Goal: Task Accomplishment & Management: Use online tool/utility

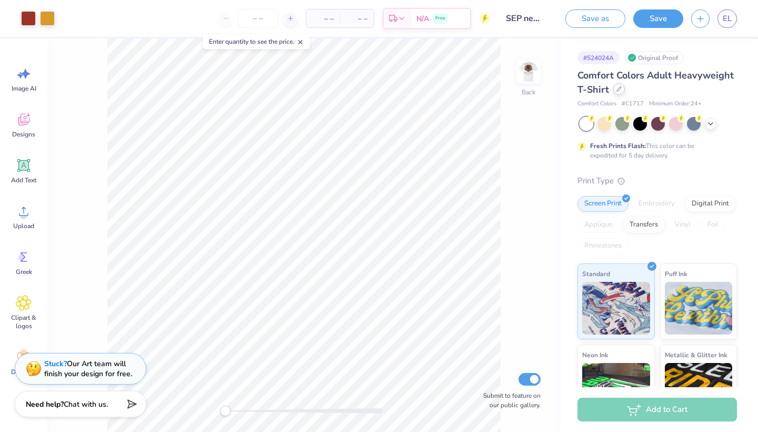
click at [615, 85] on div at bounding box center [619, 89] width 12 height 12
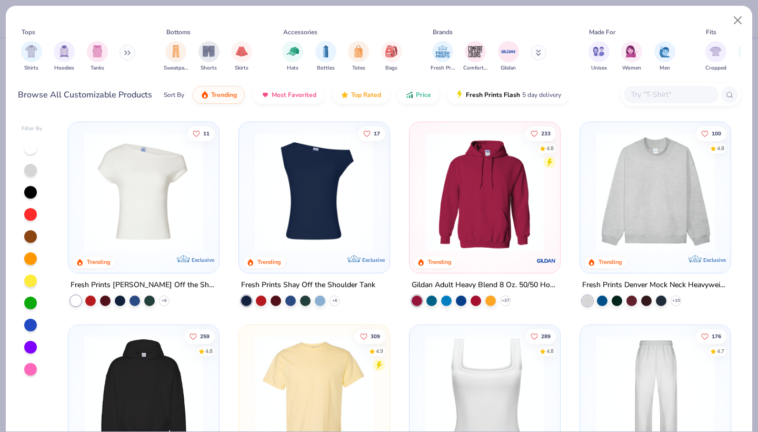
click at [125, 51] on button at bounding box center [128, 53] width 16 height 16
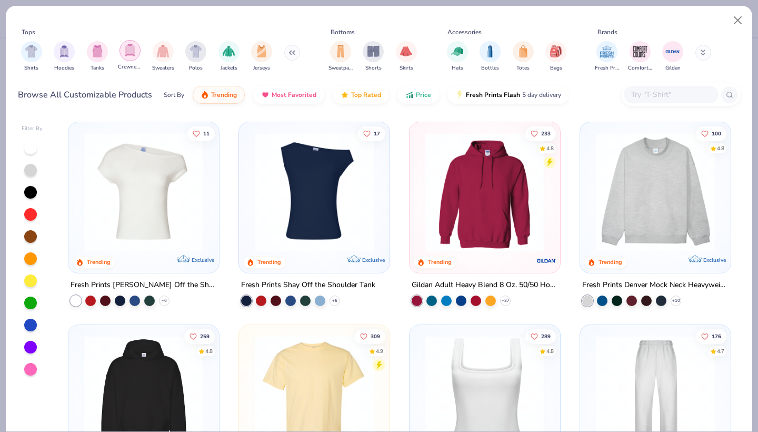
click at [130, 49] on img "filter for Crewnecks" at bounding box center [130, 50] width 12 height 12
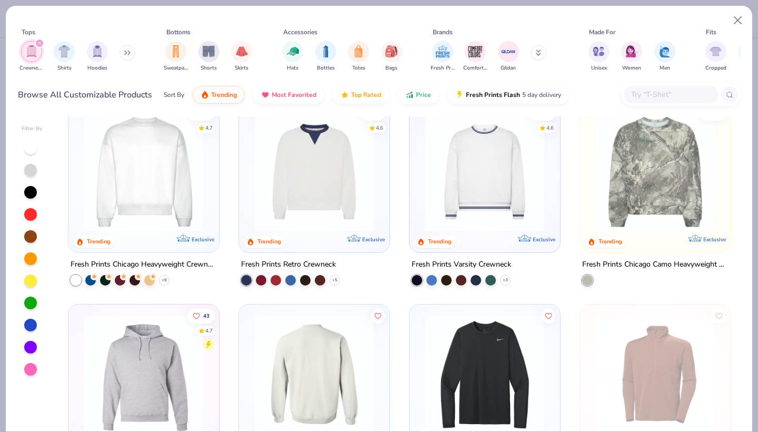
scroll to position [7, 0]
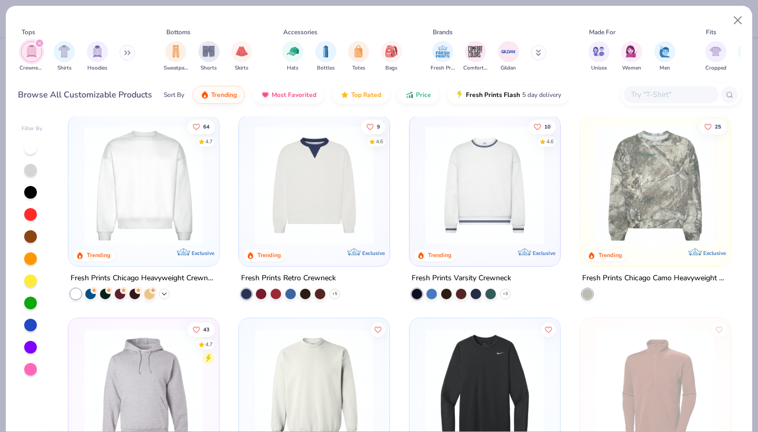
click at [164, 290] on icon at bounding box center [164, 294] width 8 height 8
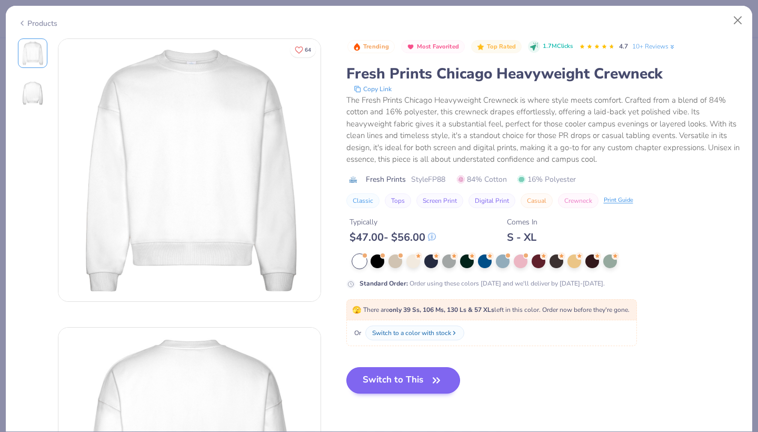
click at [397, 370] on button "Switch to This" at bounding box center [403, 380] width 114 height 26
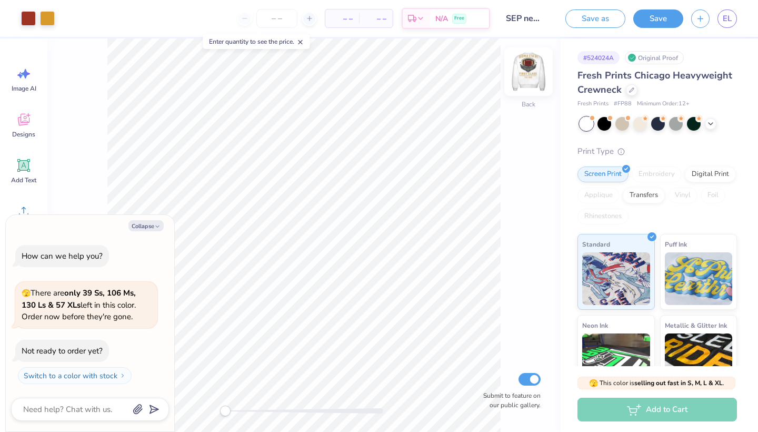
click at [530, 65] on img at bounding box center [529, 72] width 42 height 42
click at [524, 63] on img at bounding box center [529, 72] width 42 height 42
click at [708, 122] on icon at bounding box center [711, 122] width 8 height 8
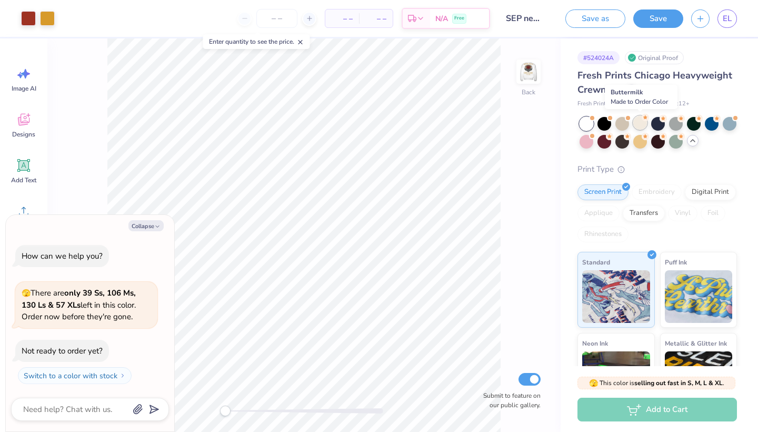
click at [634, 122] on div at bounding box center [640, 123] width 14 height 14
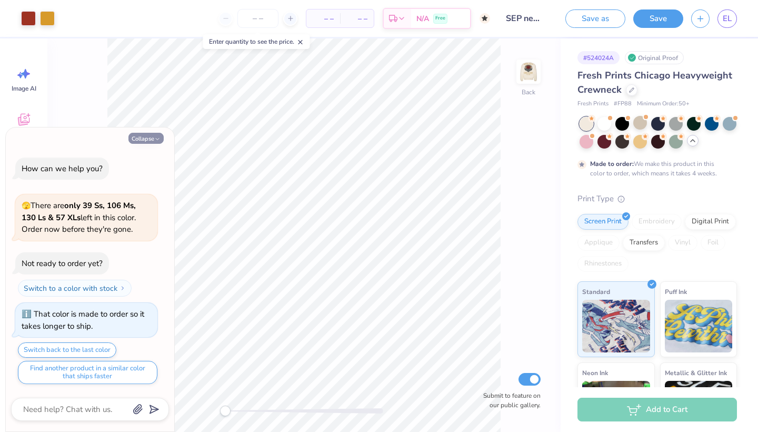
click at [140, 141] on button "Collapse" at bounding box center [145, 138] width 35 height 11
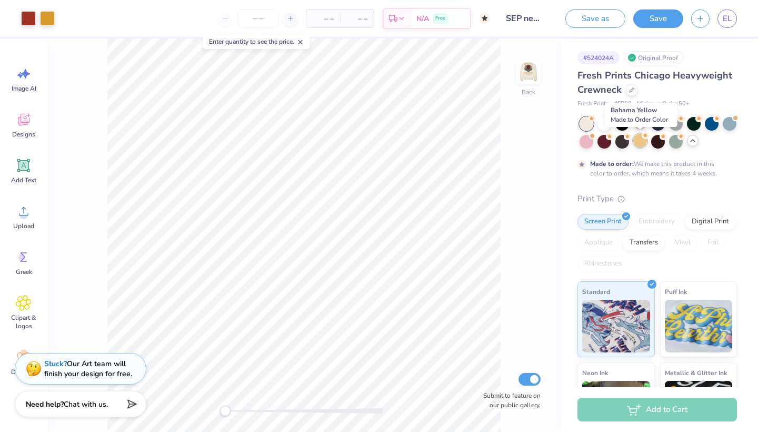
click at [637, 138] on div at bounding box center [640, 141] width 14 height 14
click at [623, 140] on div at bounding box center [622, 141] width 14 height 14
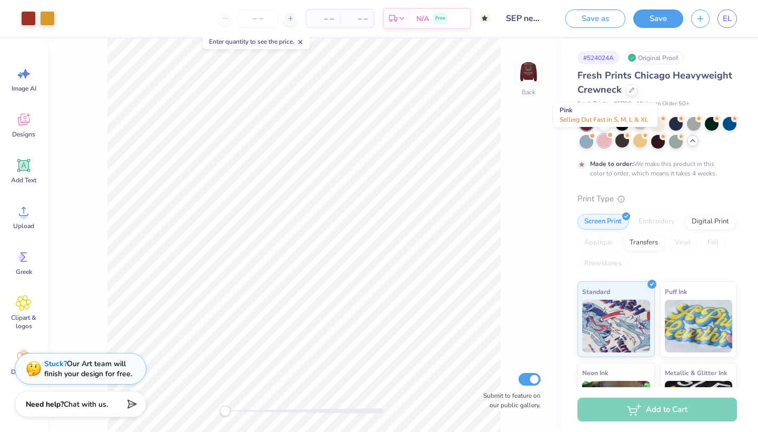
click at [608, 143] on div at bounding box center [605, 141] width 14 height 14
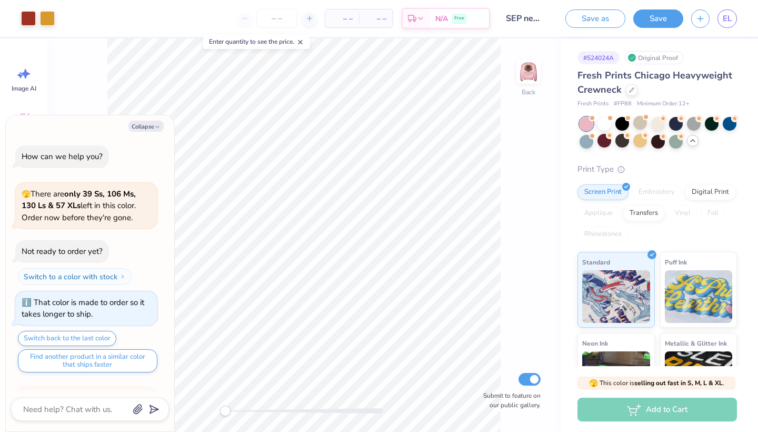
scroll to position [154, 0]
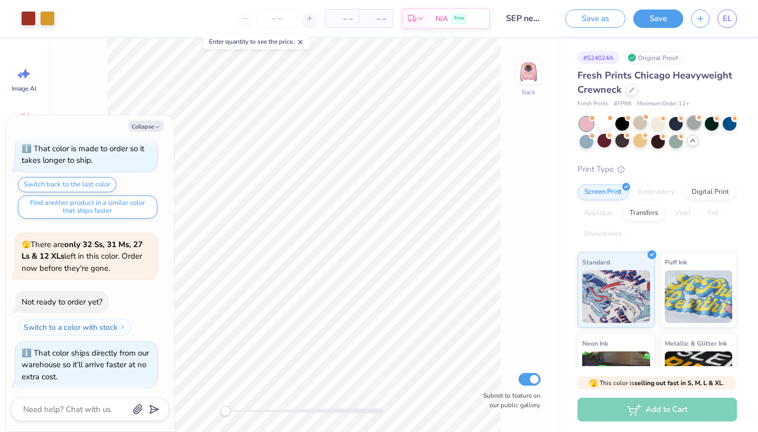
click at [694, 127] on div at bounding box center [694, 123] width 14 height 14
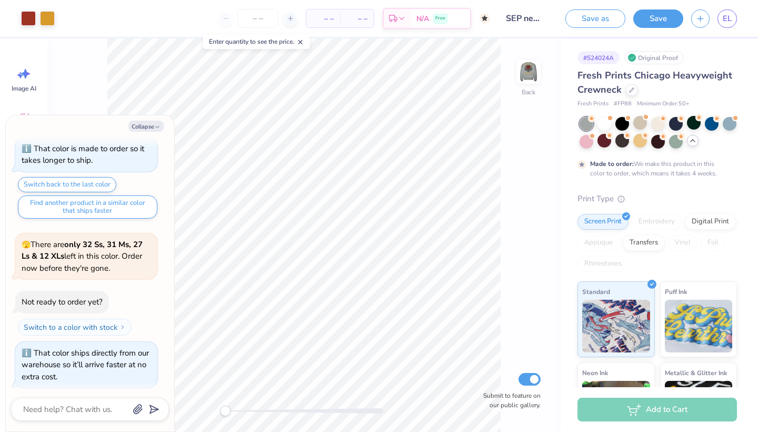
scroll to position [241, 0]
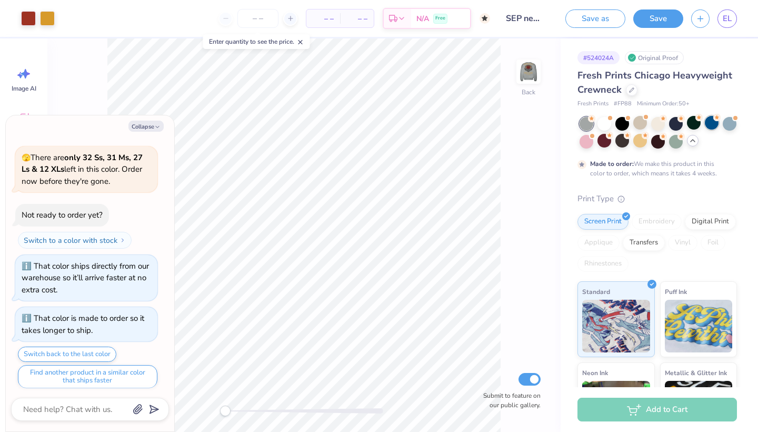
click at [711, 123] on div at bounding box center [712, 123] width 14 height 14
click at [691, 125] on div at bounding box center [694, 123] width 14 height 14
click at [672, 125] on div at bounding box center [676, 123] width 14 height 14
click at [621, 121] on div at bounding box center [622, 123] width 14 height 14
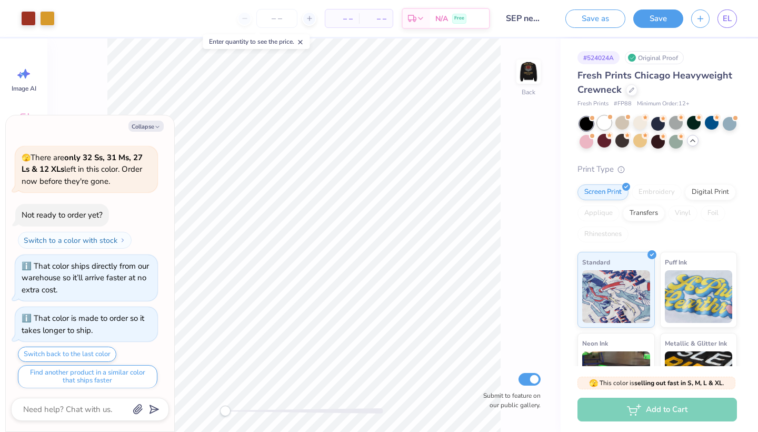
scroll to position [408, 0]
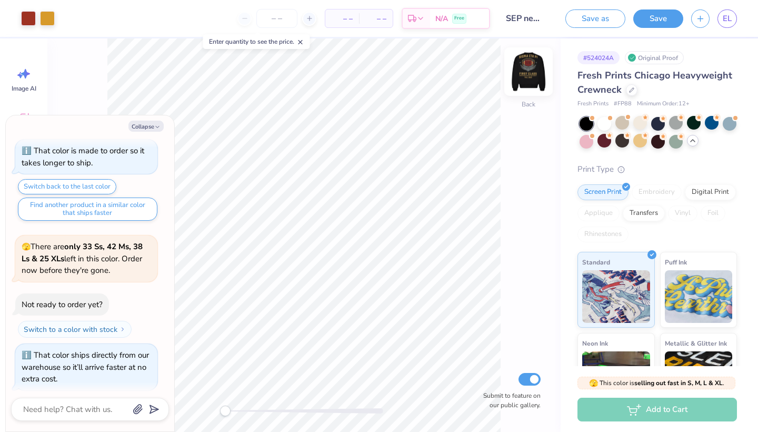
click at [528, 90] on img at bounding box center [529, 72] width 42 height 42
click at [153, 128] on button "Collapse" at bounding box center [145, 126] width 35 height 11
type textarea "x"
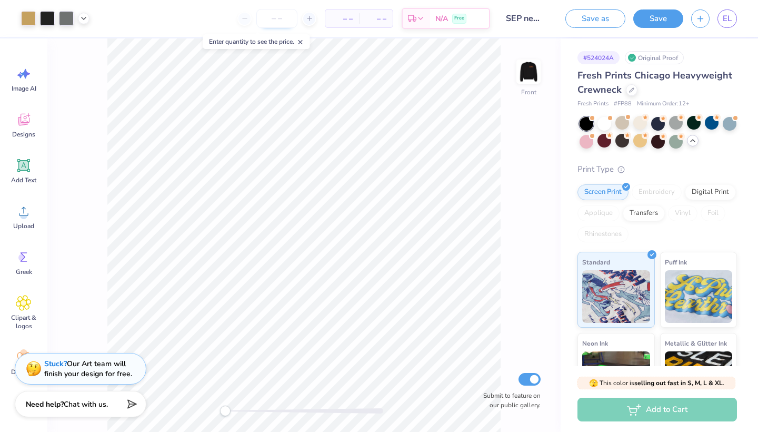
click at [281, 19] on input "number" at bounding box center [276, 18] width 41 height 19
type input "30"
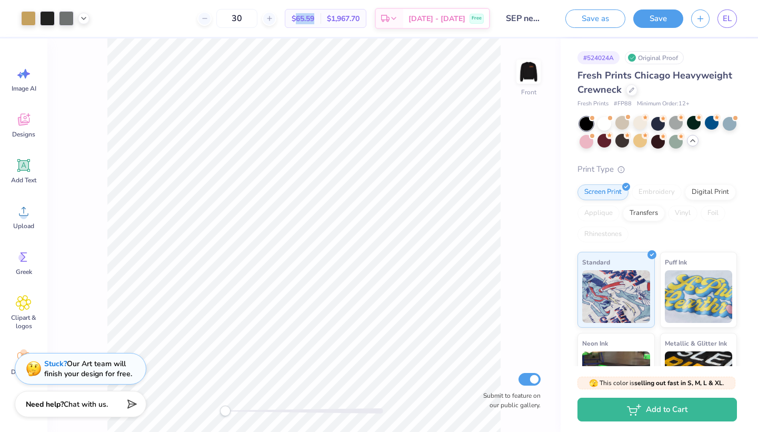
drag, startPoint x: 313, startPoint y: 18, endPoint x: 334, endPoint y: 19, distance: 21.1
click at [321, 20] on div "$65.59 Per Item" at bounding box center [302, 18] width 35 height 18
click at [633, 92] on div at bounding box center [632, 89] width 12 height 12
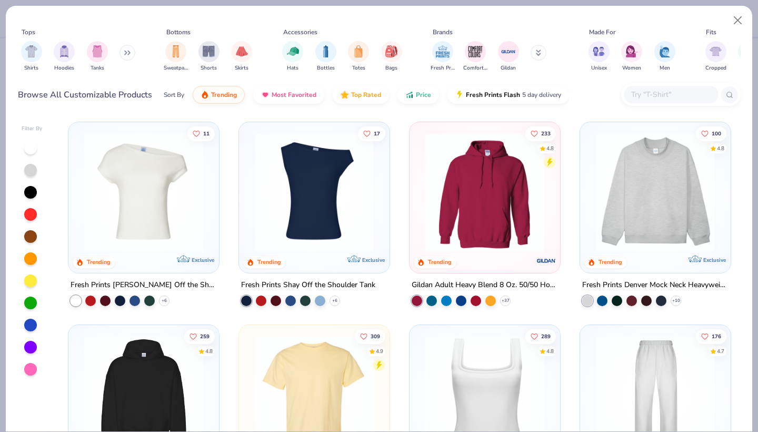
click at [131, 55] on button at bounding box center [128, 53] width 16 height 16
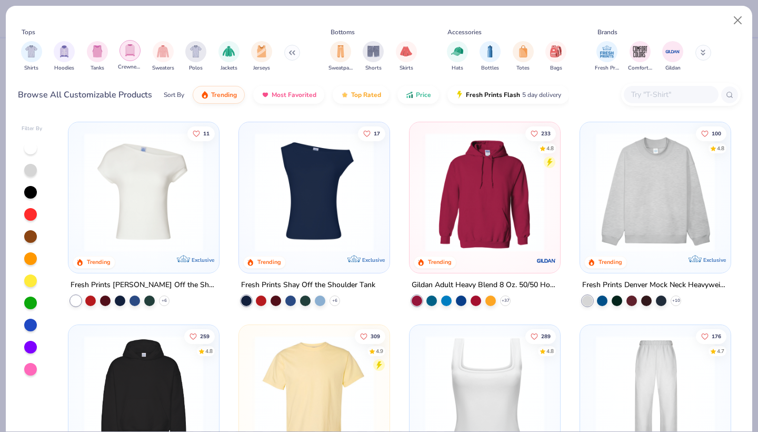
click at [122, 53] on div "filter for Crewnecks" at bounding box center [130, 50] width 21 height 21
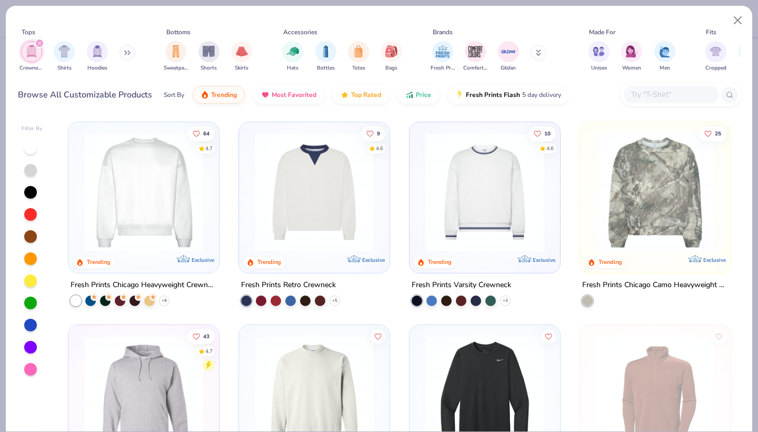
scroll to position [177, 0]
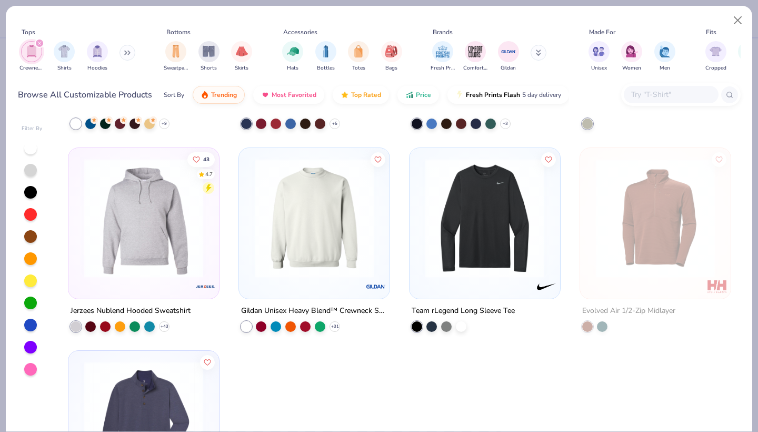
click at [327, 246] on img at bounding box center [315, 217] width 130 height 119
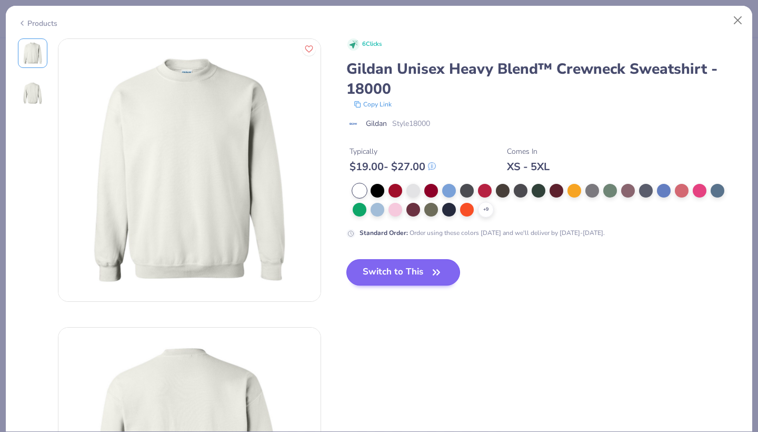
click at [408, 279] on button "Switch to This" at bounding box center [403, 272] width 114 height 26
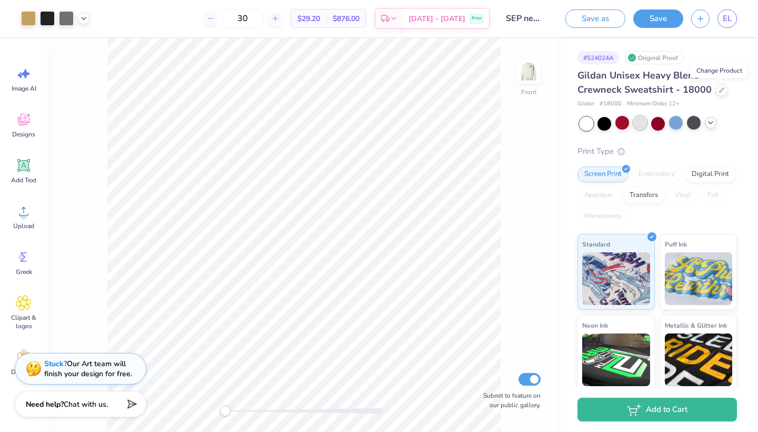
click at [636, 121] on div at bounding box center [640, 123] width 14 height 14
click at [530, 83] on img at bounding box center [529, 72] width 42 height 42
click at [709, 122] on icon at bounding box center [711, 122] width 8 height 8
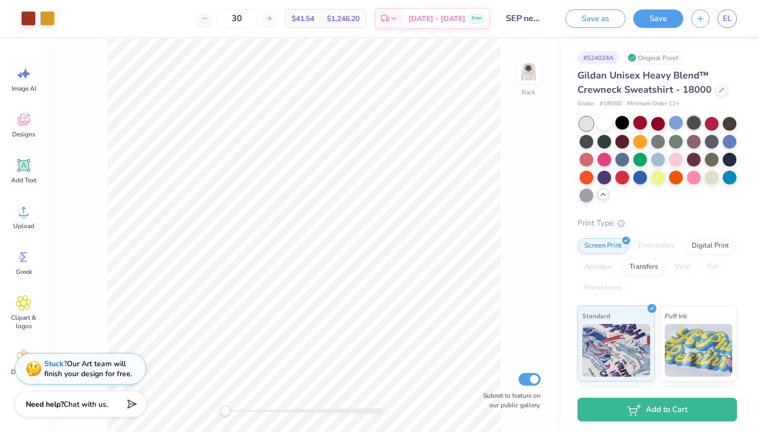
click at [697, 123] on div at bounding box center [694, 123] width 14 height 14
click at [621, 121] on div at bounding box center [622, 123] width 14 height 14
click at [618, 138] on div at bounding box center [622, 141] width 14 height 14
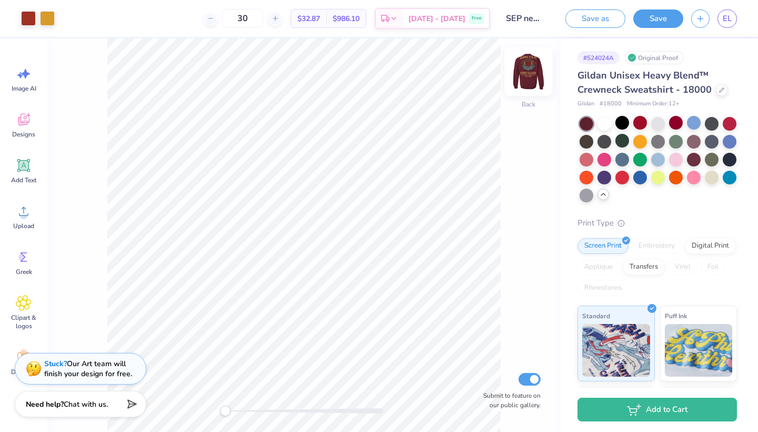
click at [520, 93] on div at bounding box center [528, 71] width 48 height 48
click at [596, 192] on div at bounding box center [658, 159] width 157 height 85
click at [591, 192] on div at bounding box center [587, 194] width 14 height 14
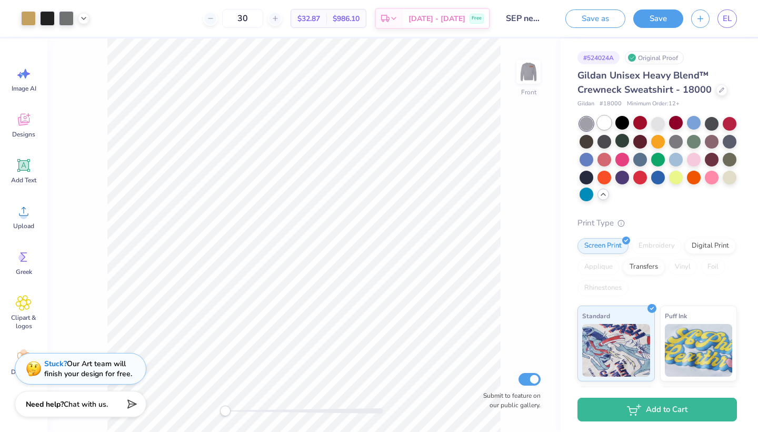
click at [605, 121] on div at bounding box center [605, 123] width 14 height 14
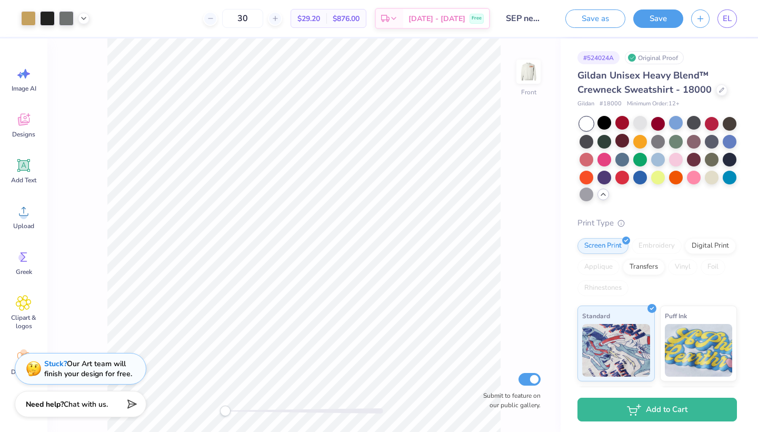
click at [583, 118] on div at bounding box center [587, 124] width 14 height 14
click at [524, 90] on div at bounding box center [528, 71] width 48 height 48
click at [526, 85] on div at bounding box center [528, 71] width 48 height 48
click at [640, 130] on div at bounding box center [640, 123] width 14 height 14
click at [728, 159] on div at bounding box center [730, 159] width 14 height 14
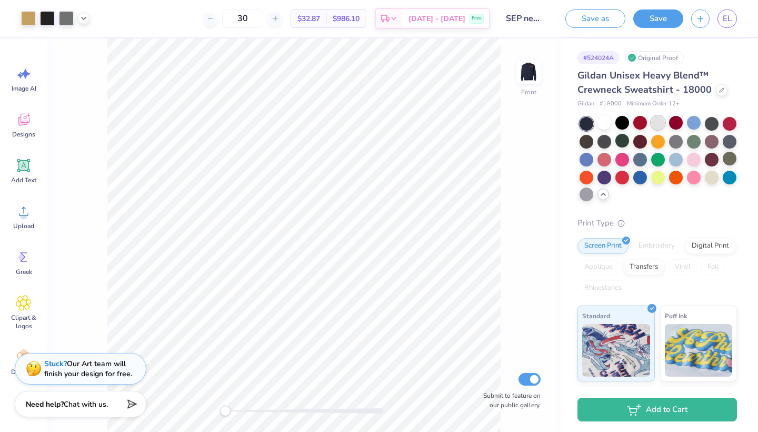
click at [652, 123] on div at bounding box center [658, 123] width 14 height 14
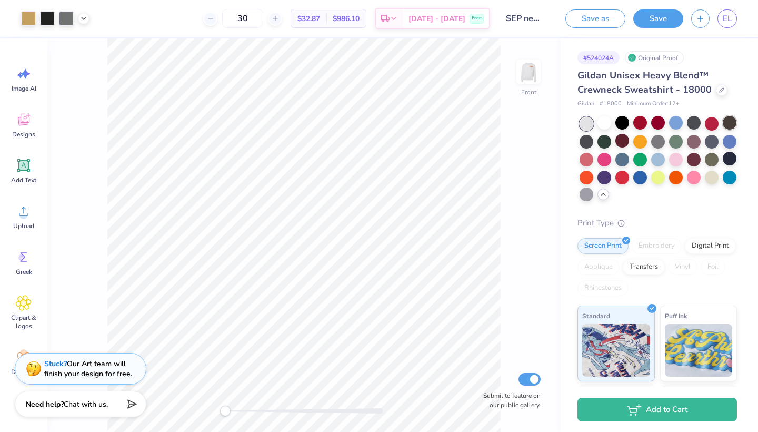
click at [733, 123] on div at bounding box center [730, 123] width 14 height 14
click at [596, 138] on div at bounding box center [658, 159] width 157 height 85
click at [584, 143] on div at bounding box center [587, 141] width 14 height 14
click at [580, 132] on div at bounding box center [658, 159] width 157 height 85
click at [617, 122] on div at bounding box center [622, 123] width 14 height 14
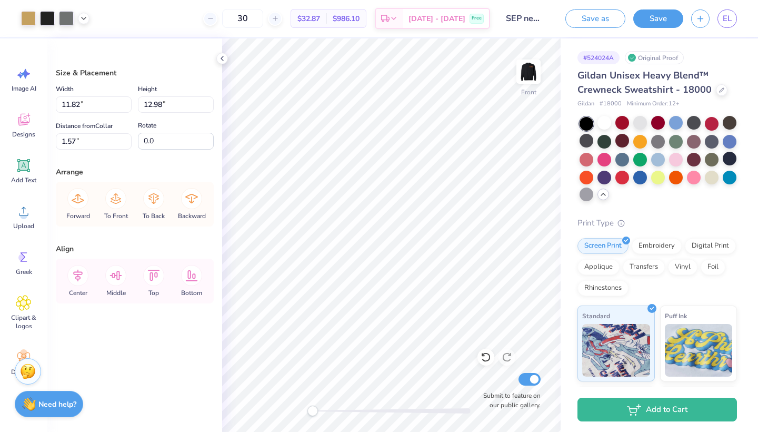
type input "1.02"
type input "1.99"
type input "2.31"
type input "3.00"
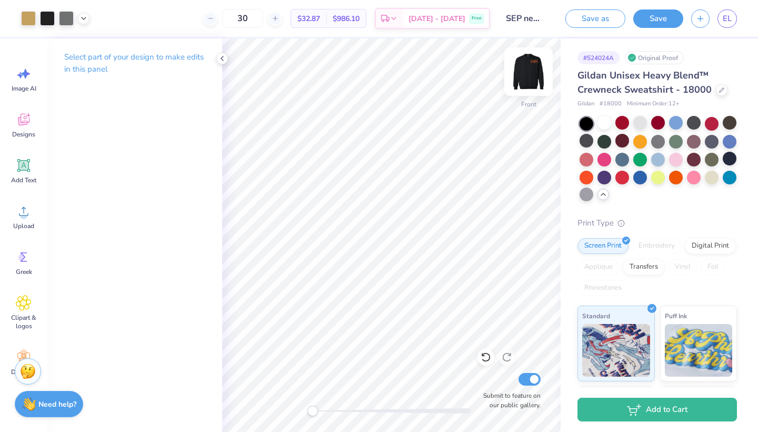
click at [531, 83] on img at bounding box center [529, 72] width 42 height 42
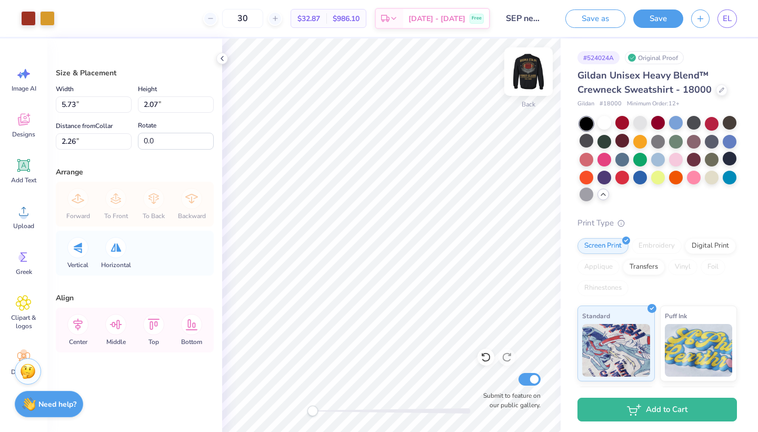
type input "5.89"
type input "2.12"
type input "2.77"
type input "4.53"
type input "1.63"
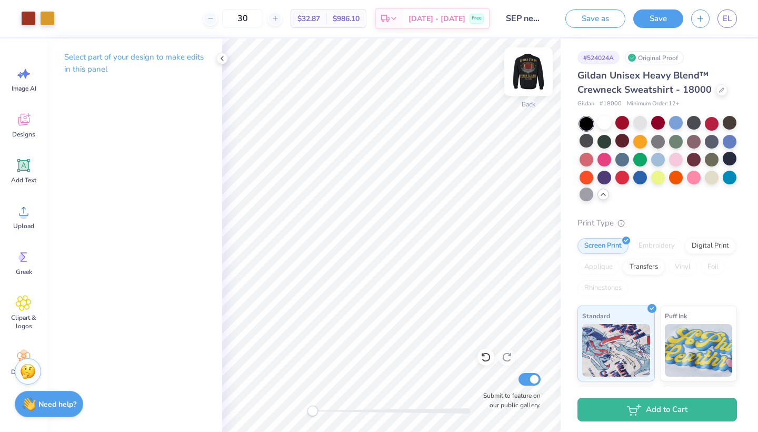
click at [527, 78] on img at bounding box center [529, 72] width 42 height 42
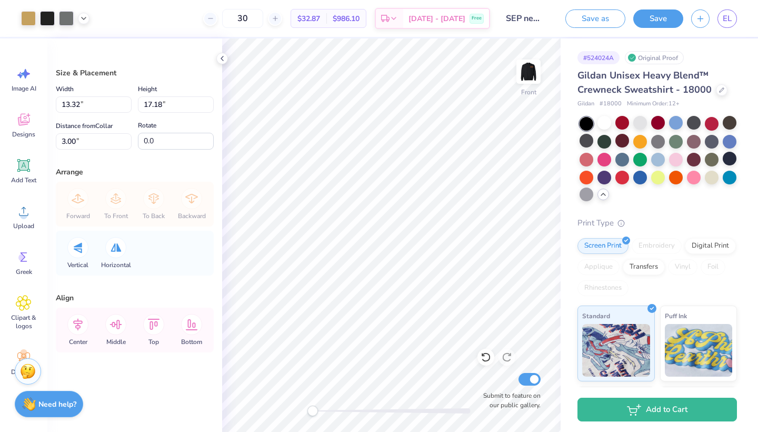
click at [633, 202] on div "Gildan Unisex Heavy Blend™ Crewneck Sweatshirt - 18000 Gildan # 18000 Minimum O…" at bounding box center [658, 305] width 160 height 475
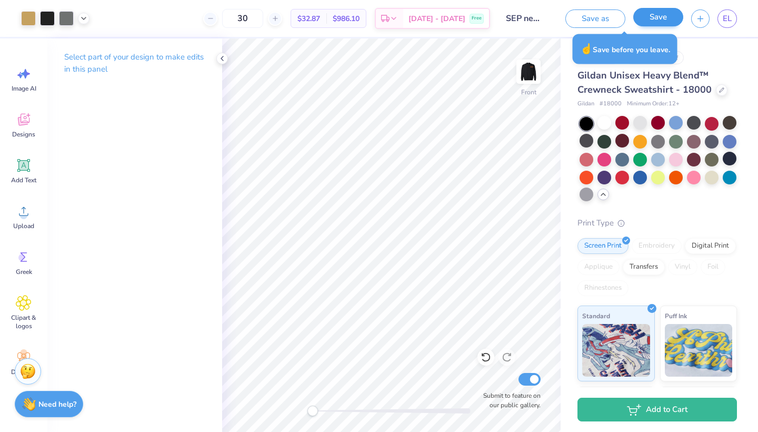
click at [668, 14] on button "Save" at bounding box center [658, 17] width 50 height 18
click at [649, 23] on button "Save" at bounding box center [658, 17] width 50 height 18
